Goal: Task Accomplishment & Management: Manage account settings

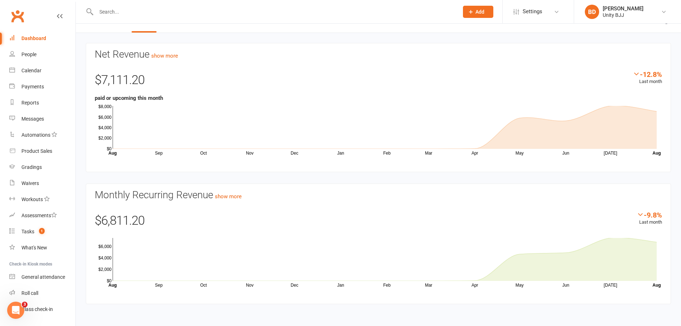
click at [18, 314] on icon "Open Intercom Messenger" at bounding box center [16, 310] width 12 height 12
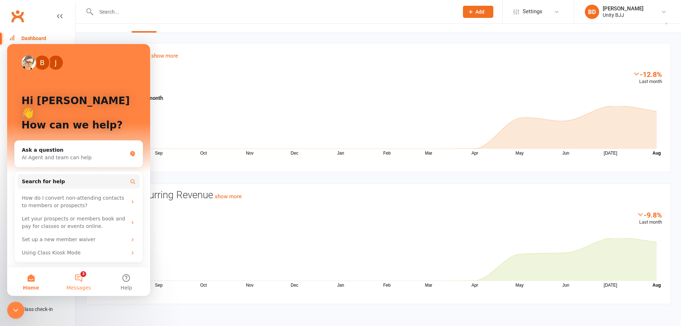
click at [80, 280] on button "3 Messages" at bounding box center [79, 281] width 48 height 29
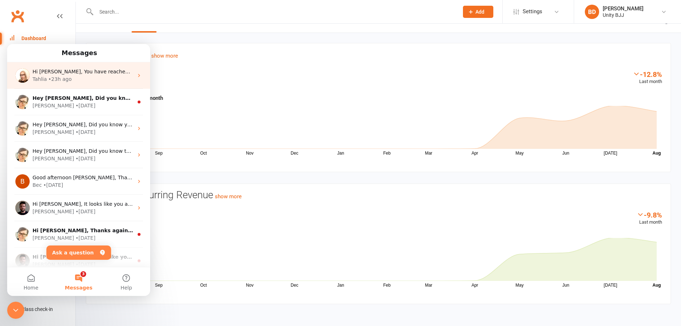
click at [89, 75] on div "Hi Brooke, You have reached one of the most powerful pages in Clubworx. Here yo…" at bounding box center [83, 72] width 101 height 8
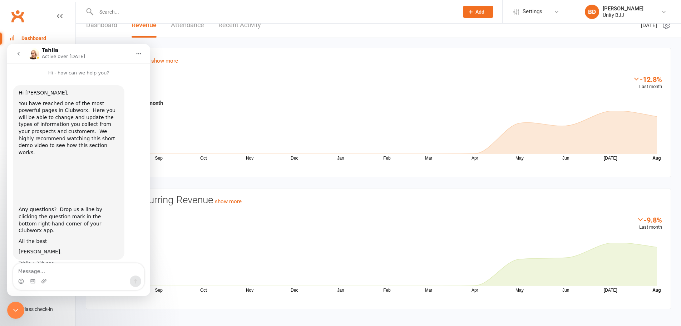
scroll to position [16, 0]
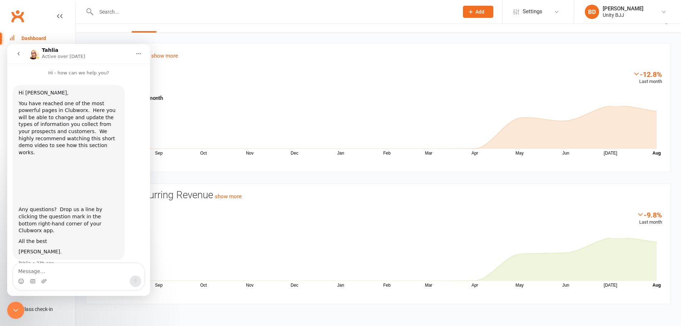
click at [18, 55] on icon "go back" at bounding box center [19, 54] width 6 height 6
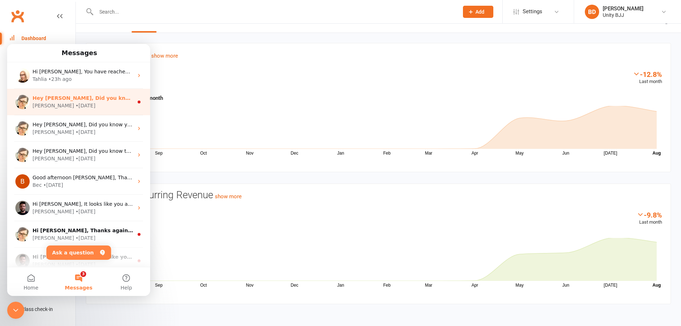
click at [96, 101] on div "Hey Brooke, Did you know your members can retry a failed payment from the Clubw…" at bounding box center [83, 98] width 101 height 8
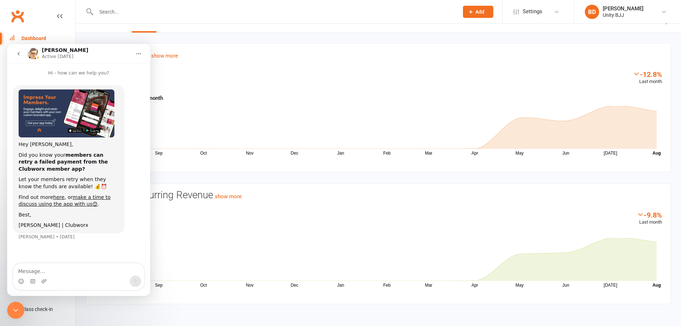
click at [19, 54] on icon "go back" at bounding box center [19, 54] width 6 height 6
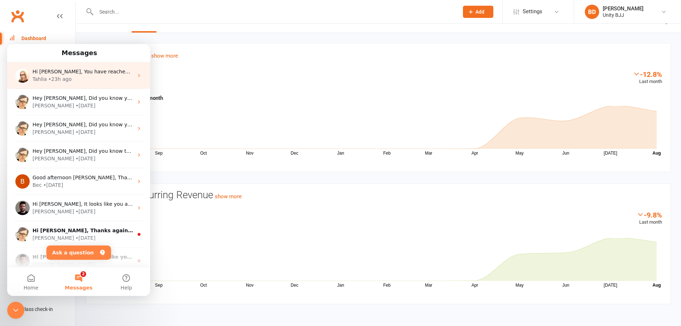
click at [97, 72] on span "Hi Brooke, You have reached one of the most powerful pages in Clubworx. Here yo…" at bounding box center [563, 72] width 1061 height 6
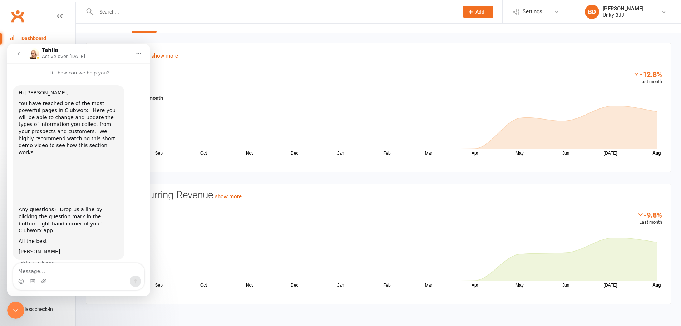
click at [45, 273] on textarea "Message…" at bounding box center [78, 269] width 131 height 12
type textarea "H"
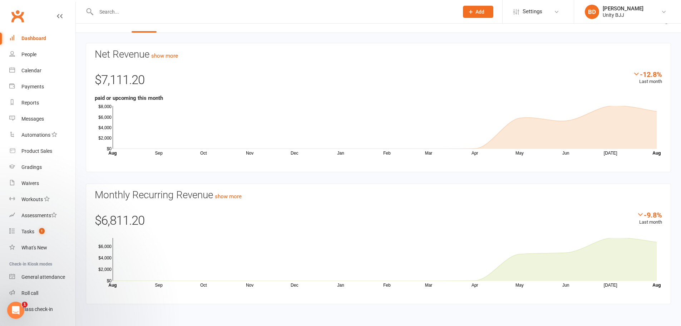
scroll to position [0, 0]
click at [16, 310] on icon "Open Intercom Messenger" at bounding box center [16, 310] width 12 height 12
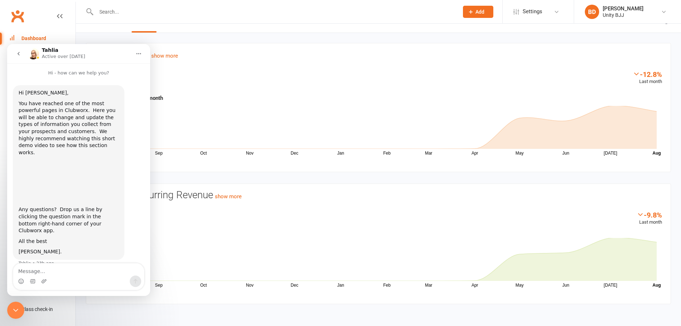
click at [18, 55] on icon "go back" at bounding box center [19, 54] width 6 height 6
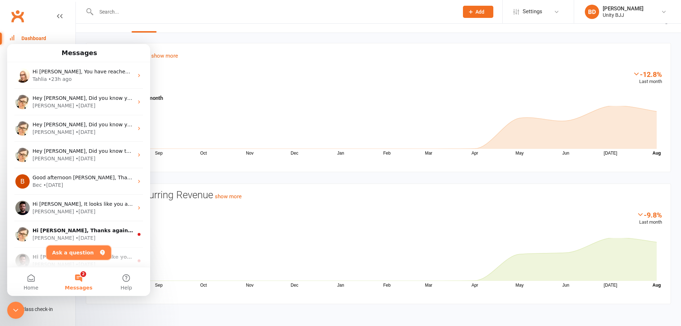
click at [68, 250] on button "Ask a question" at bounding box center [78, 252] width 65 height 14
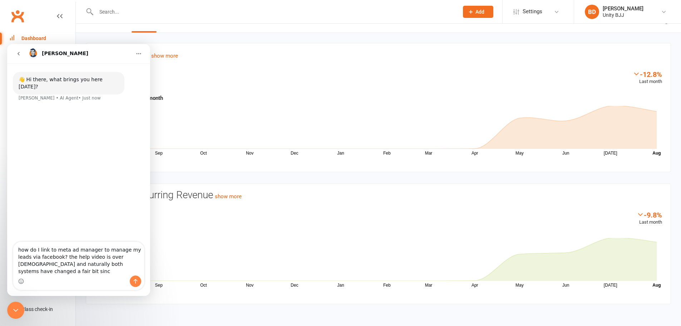
type textarea "how do I link to meta ad manager to manage my leads via facebook? the help vide…"
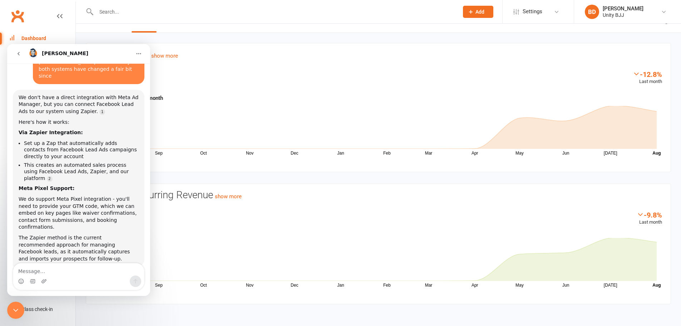
scroll to position [67, 0]
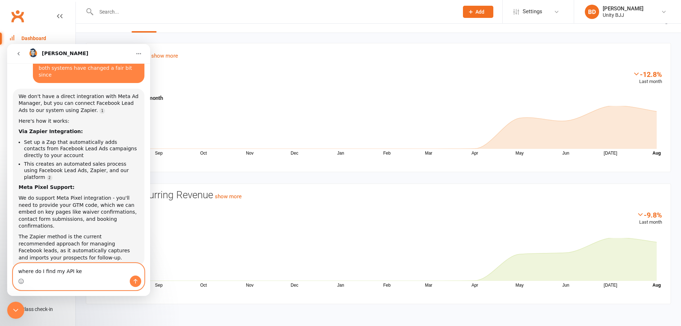
type textarea "where do I find my API key"
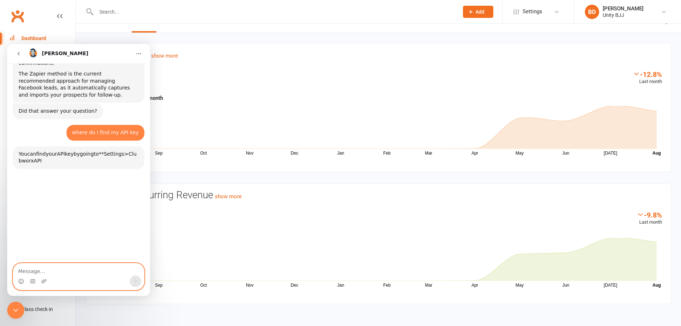
scroll to position [259, 0]
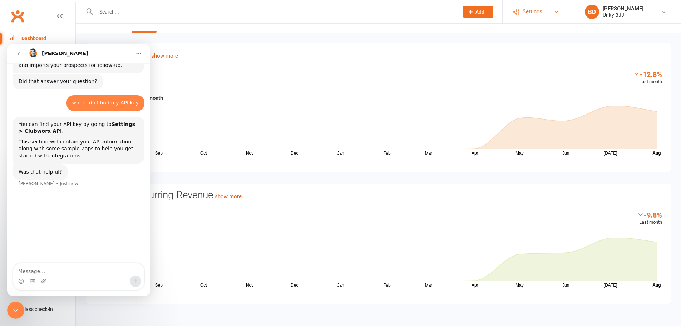
click at [552, 10] on link "Settings" at bounding box center [538, 12] width 50 height 16
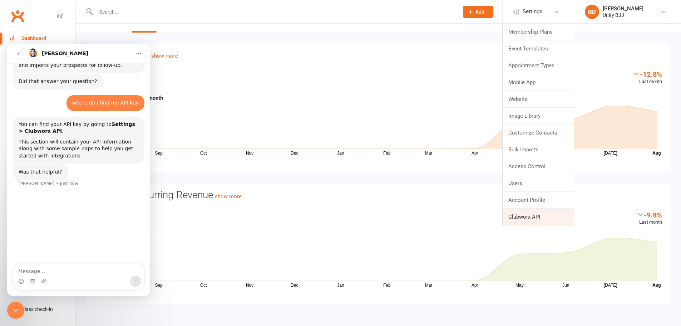
click at [534, 217] on link "Clubworx API" at bounding box center [537, 216] width 71 height 16
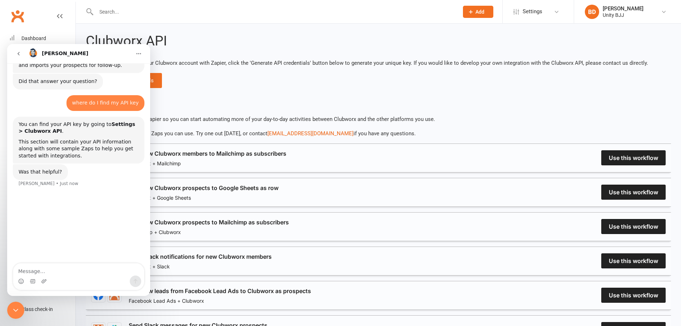
click at [17, 54] on icon "go back" at bounding box center [19, 54] width 6 height 6
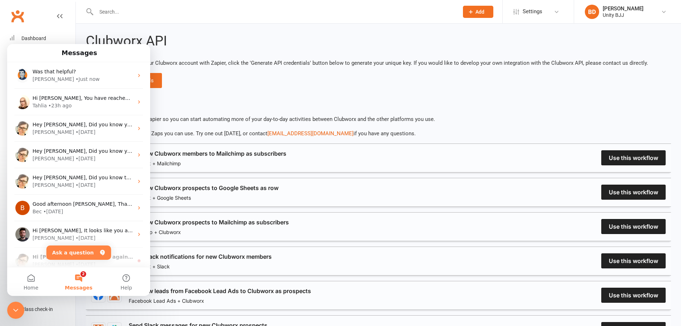
click at [12, 307] on div "Close Intercom Messenger" at bounding box center [15, 309] width 17 height 17
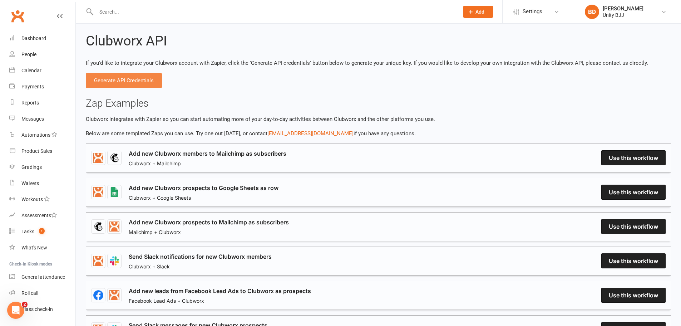
click at [122, 74] on button "Generate API Credentials" at bounding box center [124, 80] width 76 height 15
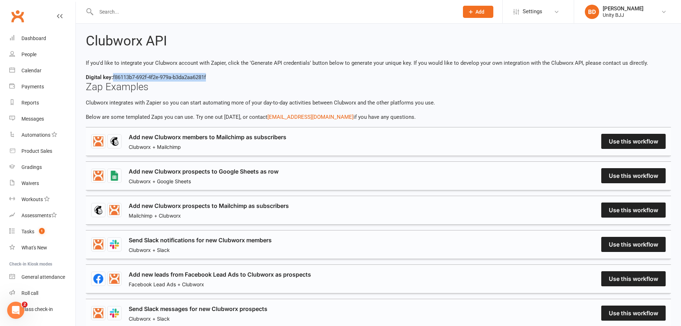
drag, startPoint x: 212, startPoint y: 76, endPoint x: 114, endPoint y: 77, distance: 97.9
click at [114, 77] on div "Digital key: f86113b7-692f-4f2e-979a-b3da2aa6281f" at bounding box center [378, 77] width 585 height 9
copy div "f86113b7-692f-4f2e-979a-b3da2aa6281f"
click at [38, 42] on link "Dashboard" at bounding box center [42, 38] width 66 height 16
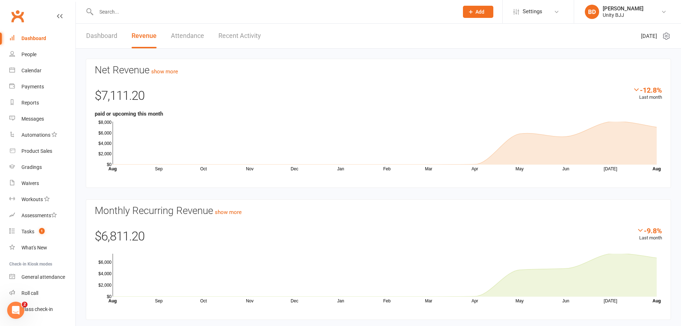
click at [96, 37] on link "Dashboard" at bounding box center [101, 36] width 31 height 25
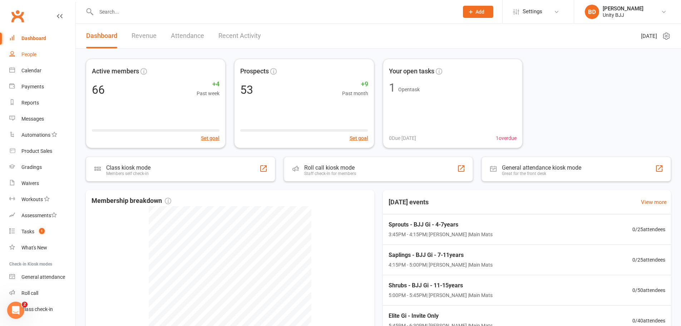
click at [34, 54] on div "People" at bounding box center [28, 54] width 15 height 6
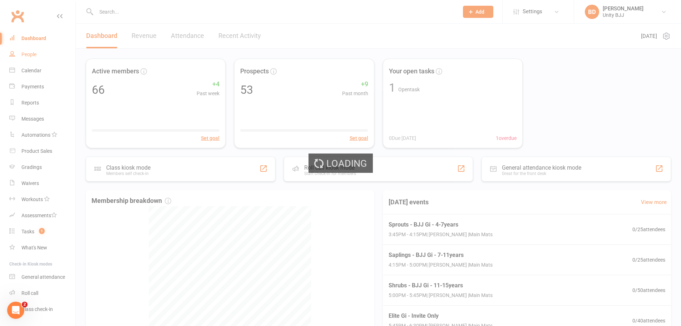
select select "100"
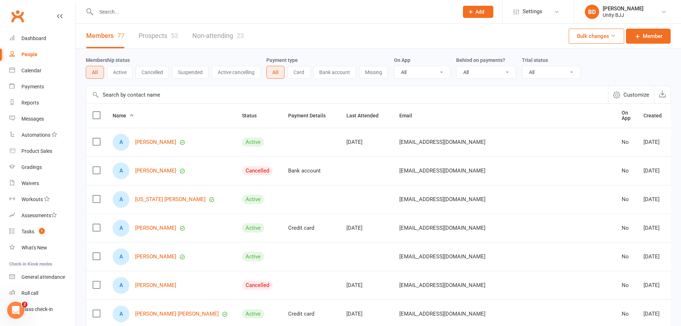
click at [162, 39] on link "Prospects 53" at bounding box center [158, 36] width 39 height 25
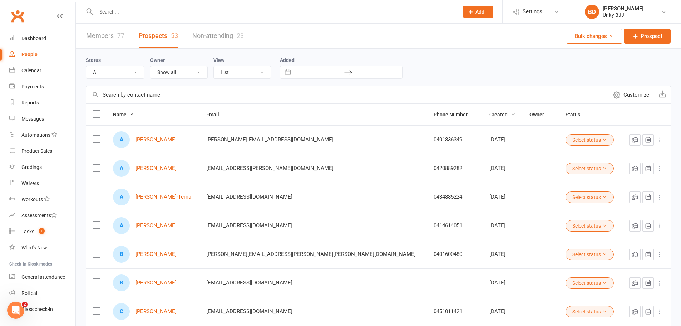
click at [489, 115] on span "Created" at bounding box center [502, 114] width 26 height 6
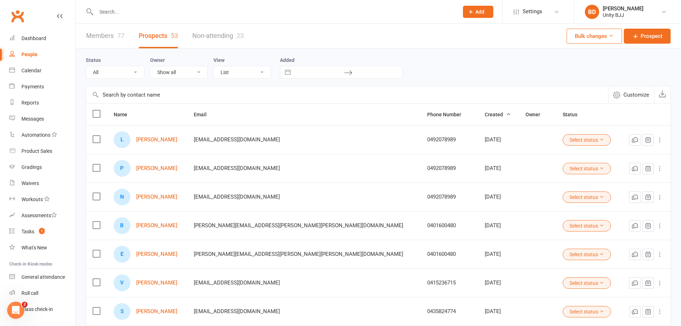
click at [485, 112] on span "Created" at bounding box center [498, 114] width 26 height 6
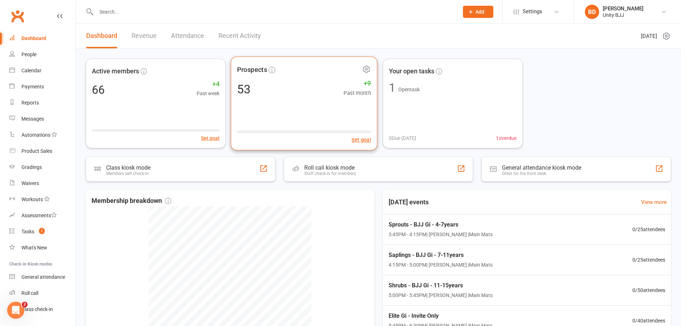
click at [309, 83] on div "53 +9 Past month" at bounding box center [304, 89] width 134 height 16
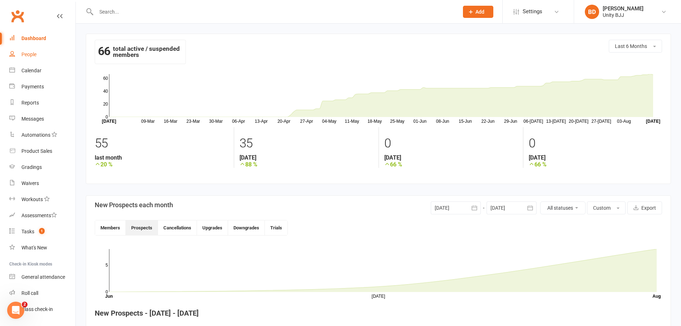
click at [37, 56] on link "People" at bounding box center [42, 54] width 66 height 16
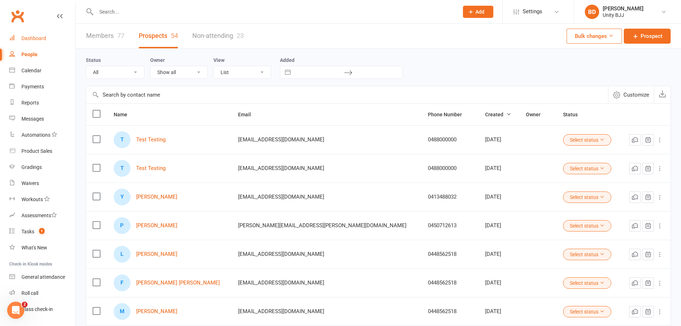
click at [30, 40] on div "Dashboard" at bounding box center [33, 38] width 25 height 6
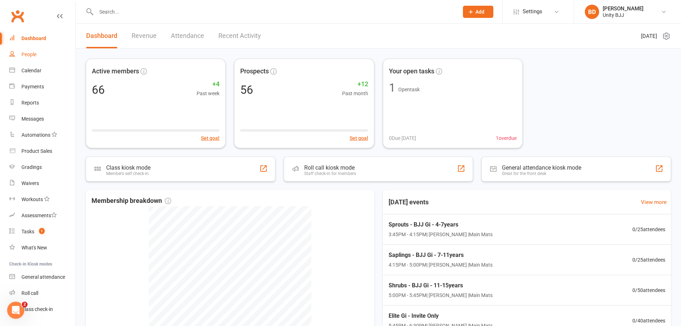
click at [23, 54] on div "People" at bounding box center [28, 54] width 15 height 6
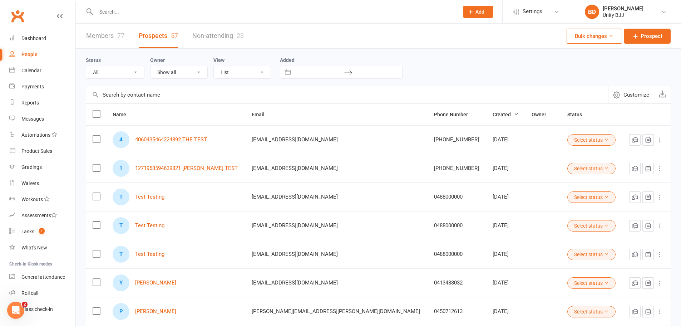
click at [660, 139] on icon at bounding box center [659, 139] width 7 height 7
click at [576, 141] on button "Select status" at bounding box center [591, 139] width 48 height 11
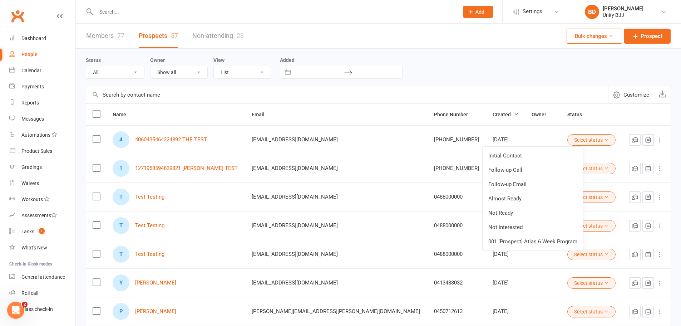
click at [97, 141] on label at bounding box center [96, 138] width 7 height 7
click at [97, 135] on input "checkbox" at bounding box center [96, 135] width 7 height 0
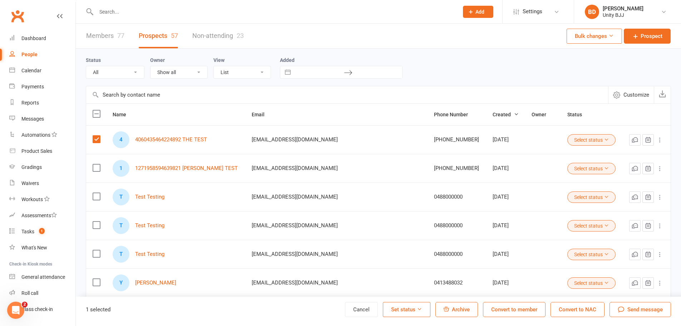
click at [96, 169] on label at bounding box center [96, 167] width 7 height 7
click at [96, 164] on input "checkbox" at bounding box center [96, 164] width 7 height 0
click at [97, 197] on label at bounding box center [96, 196] width 7 height 7
click at [97, 193] on input "checkbox" at bounding box center [96, 193] width 7 height 0
click at [98, 228] on label at bounding box center [96, 224] width 7 height 7
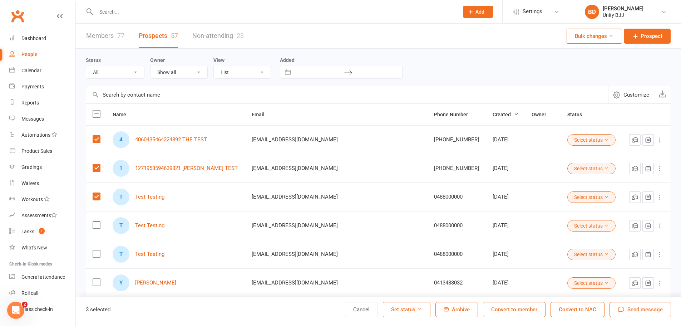
click at [98, 221] on input "checkbox" at bounding box center [96, 221] width 7 height 0
click at [99, 255] on label at bounding box center [96, 253] width 7 height 7
click at [99, 250] on input "checkbox" at bounding box center [96, 250] width 7 height 0
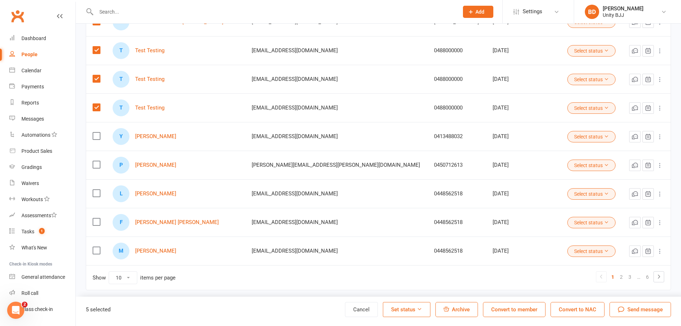
scroll to position [149, 0]
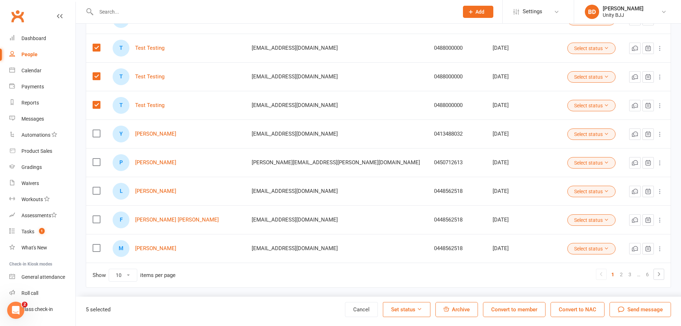
drag, startPoint x: 458, startPoint y: 311, endPoint x: 380, endPoint y: 22, distance: 299.4
click at [458, 313] on button "Archive" at bounding box center [456, 309] width 43 height 15
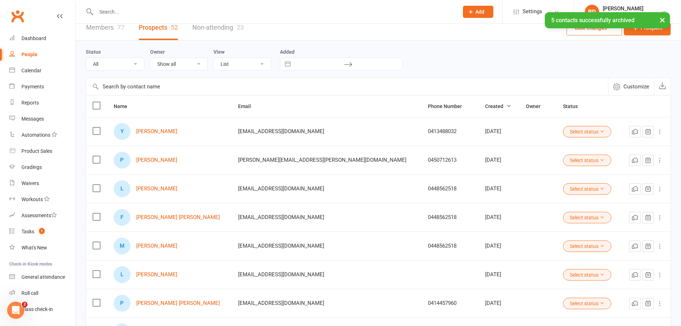
scroll to position [0, 0]
